Goal: Task Accomplishment & Management: Complete application form

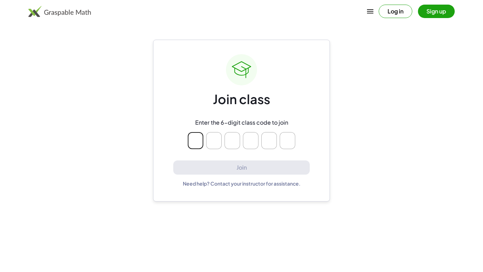
type input "*"
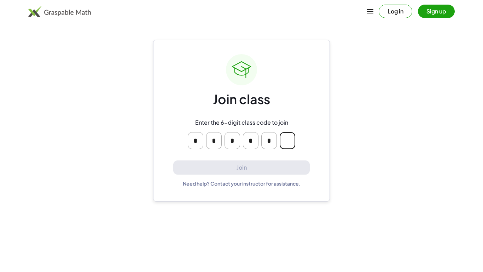
type input "*"
click at [241, 143] on input "Please enter OTP character 6" at bounding box center [288, 140] width 16 height 17
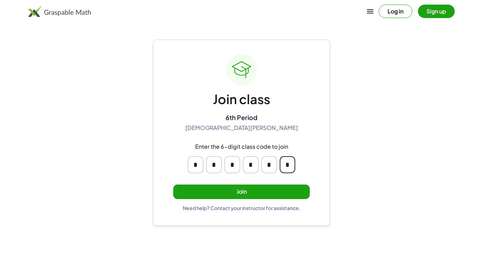
type input "*"
click at [241, 193] on button "Join" at bounding box center [241, 191] width 137 height 15
